Goal: Check status

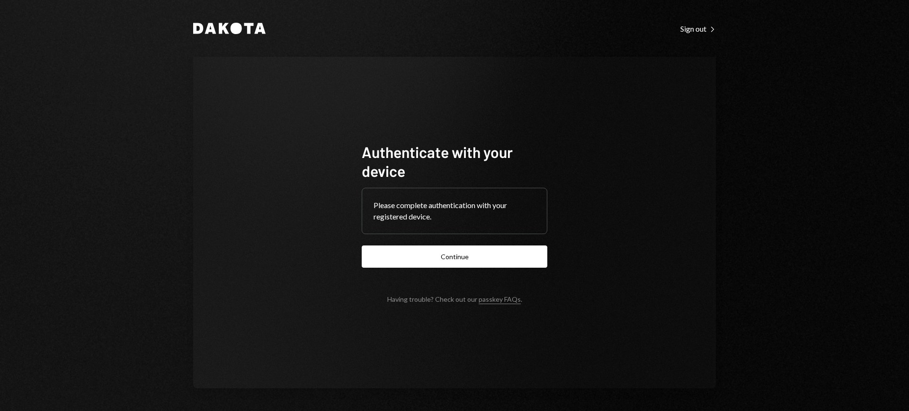
click at [479, 243] on form "Authenticate with your device Please complete authentication with your register…" at bounding box center [455, 223] width 186 height 161
click at [476, 254] on button "Continue" at bounding box center [455, 257] width 186 height 22
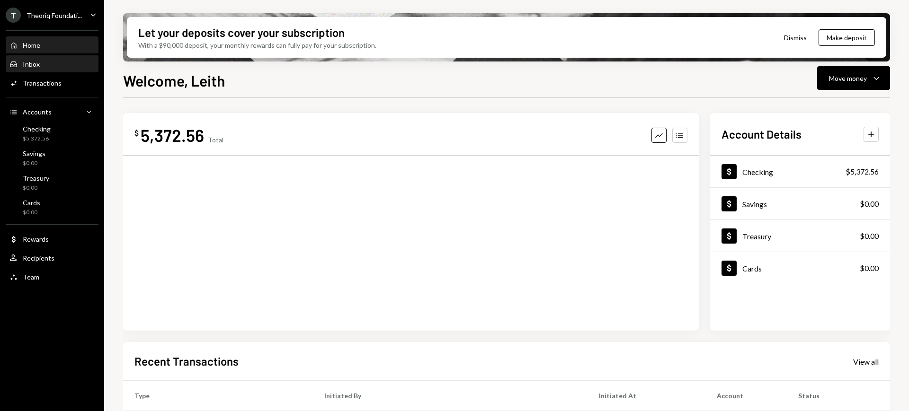
click at [54, 64] on div "Inbox Inbox" at bounding box center [51, 64] width 85 height 9
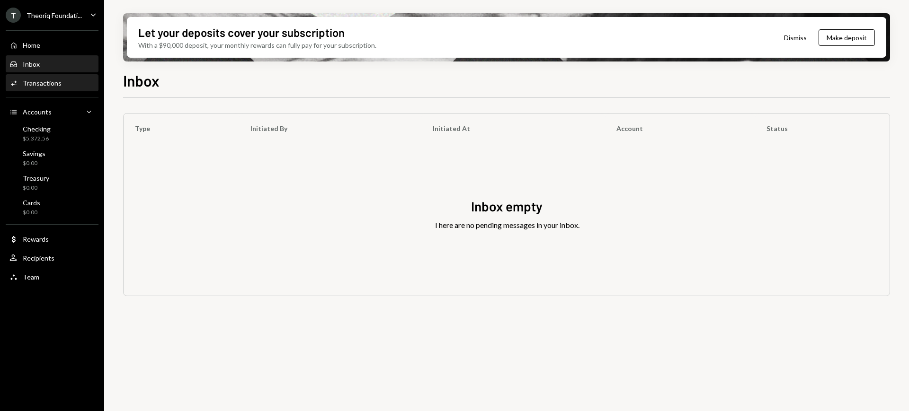
click at [64, 79] on div "Activities Transactions" at bounding box center [51, 83] width 85 height 9
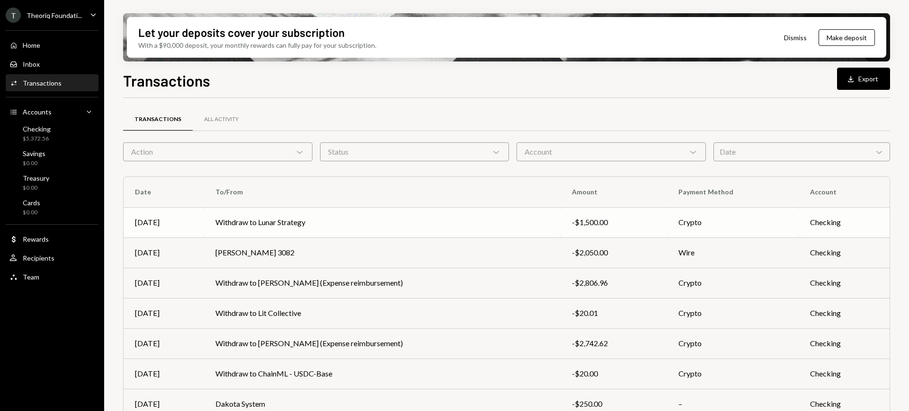
click at [527, 223] on td "Withdraw to Lunar Strategy" at bounding box center [382, 222] width 357 height 30
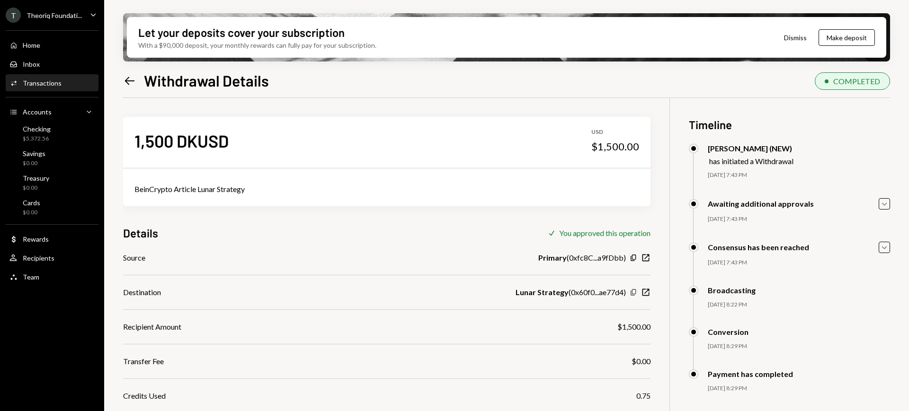
click at [632, 292] on icon "Copy" at bounding box center [634, 293] width 8 height 8
click at [54, 134] on div "Checking $5,372.56" at bounding box center [51, 134] width 85 height 18
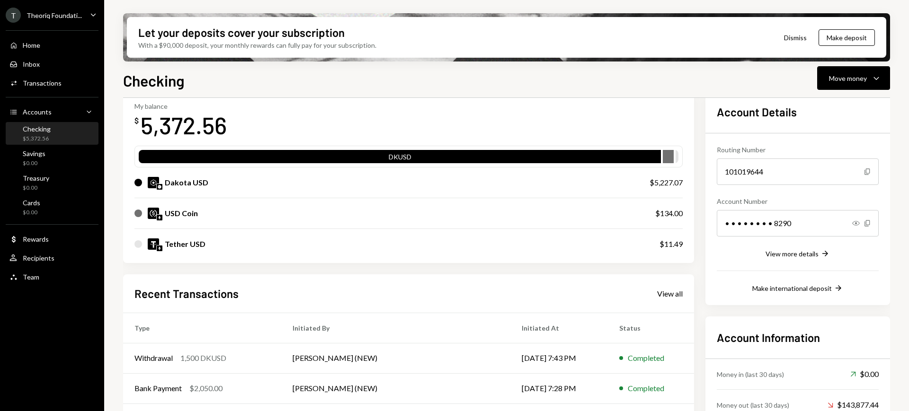
scroll to position [118, 0]
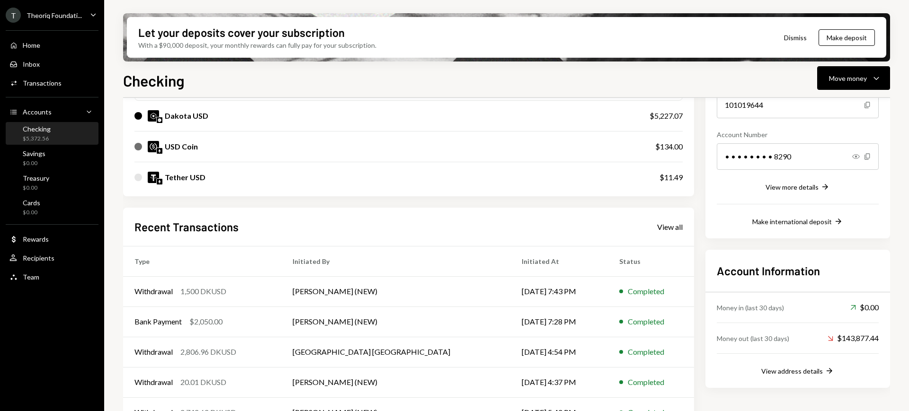
click at [83, 15] on div "T Theoriq Foundati... Caret Down" at bounding box center [52, 15] width 104 height 15
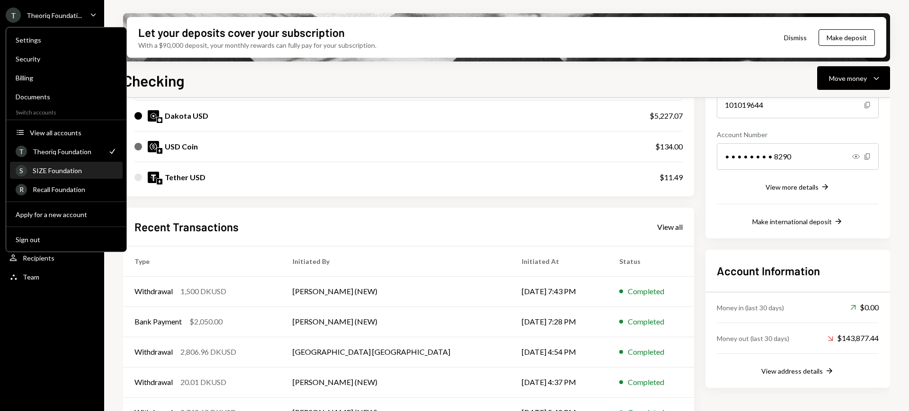
click at [87, 163] on div "S SIZE Foundation" at bounding box center [66, 171] width 101 height 16
